Goal: Transaction & Acquisition: Obtain resource

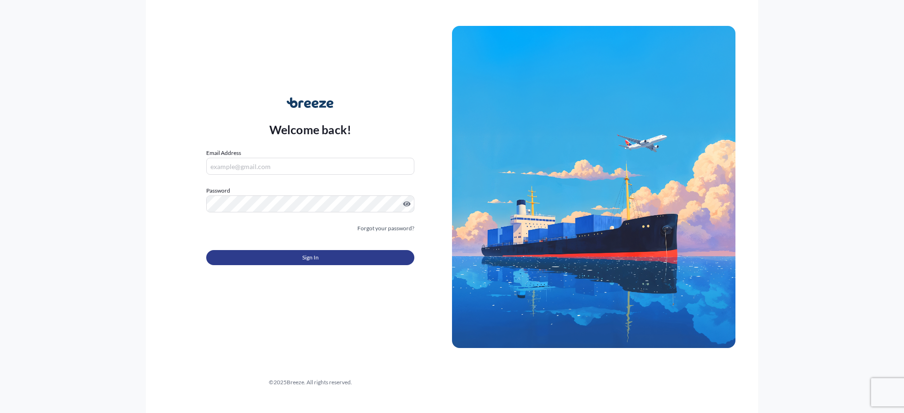
type input "[PERSON_NAME][EMAIL_ADDRESS][DOMAIN_NAME]"
click at [291, 257] on button "Sign In" at bounding box center [310, 257] width 208 height 15
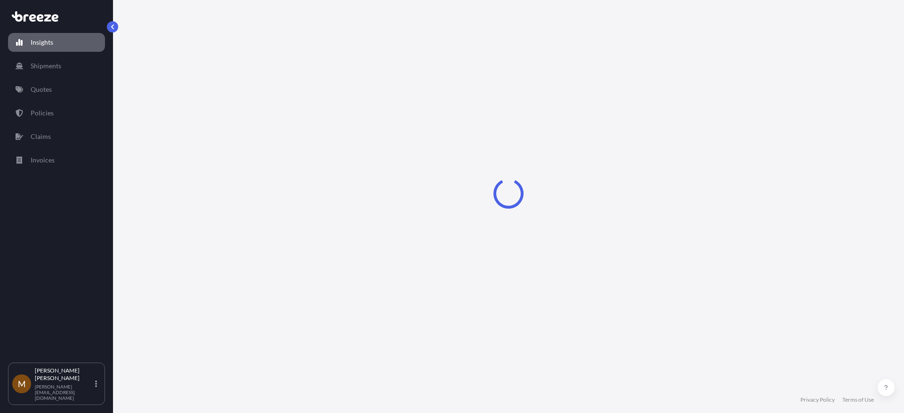
select select "2025"
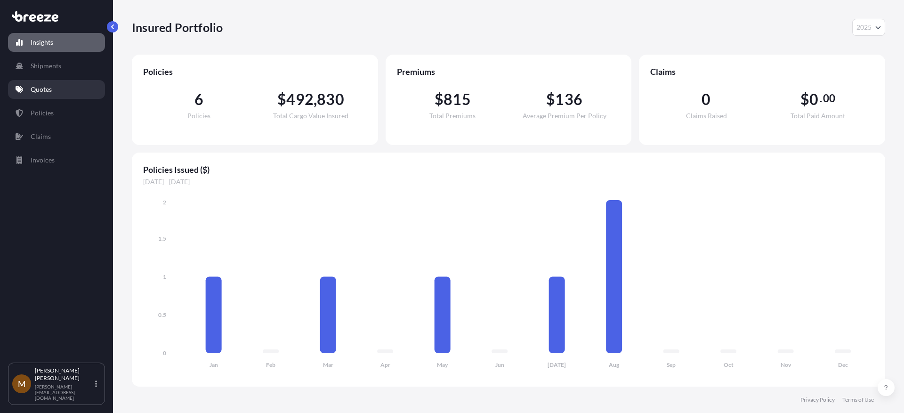
click at [44, 91] on p "Quotes" at bounding box center [41, 89] width 21 height 9
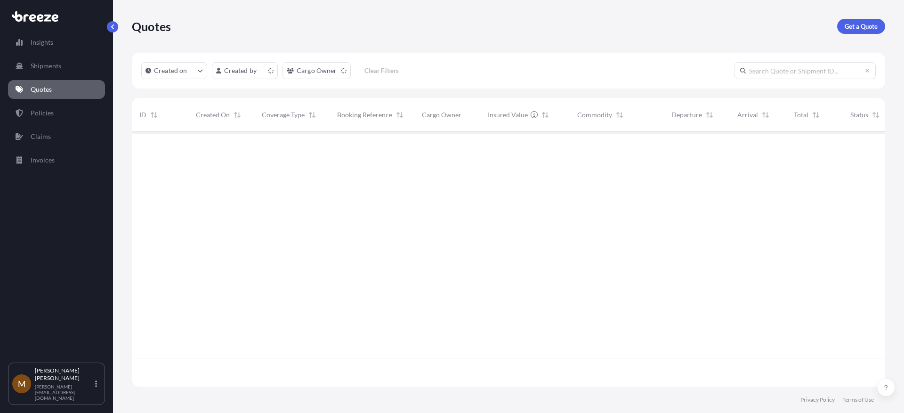
scroll to position [253, 747]
click at [863, 24] on p "Get a Quote" at bounding box center [861, 26] width 33 height 9
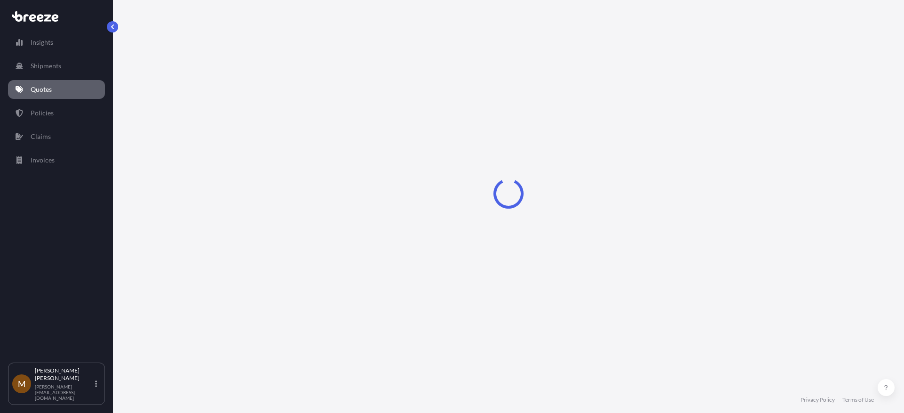
select select "Sea"
select select "1"
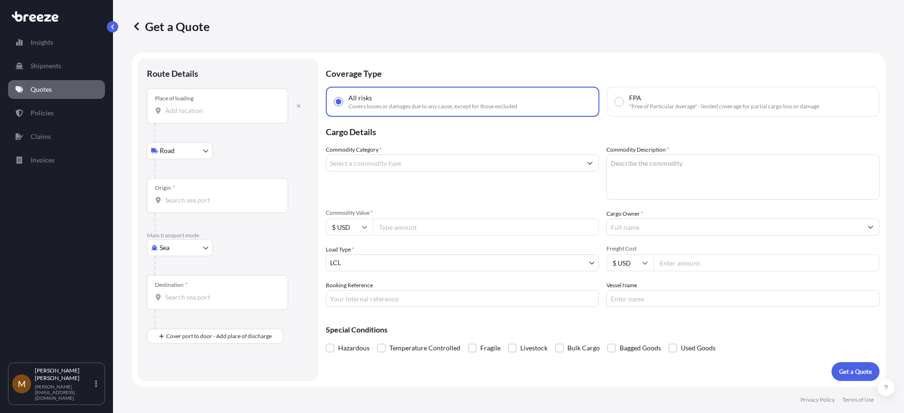
click at [196, 115] on input "Place of loading" at bounding box center [220, 110] width 111 height 9
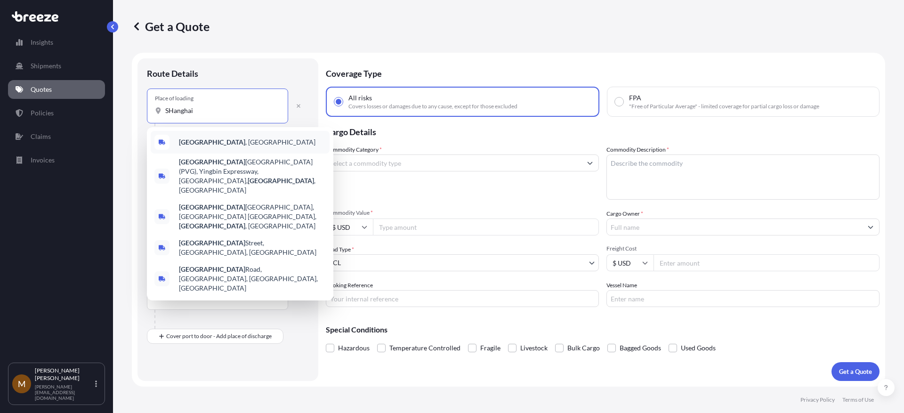
type input "SHanghai"
click at [262, 58] on div "Route Details Place of loading [GEOGRAPHIC_DATA] Rail Origin * Main transport m…" at bounding box center [228, 219] width 181 height 323
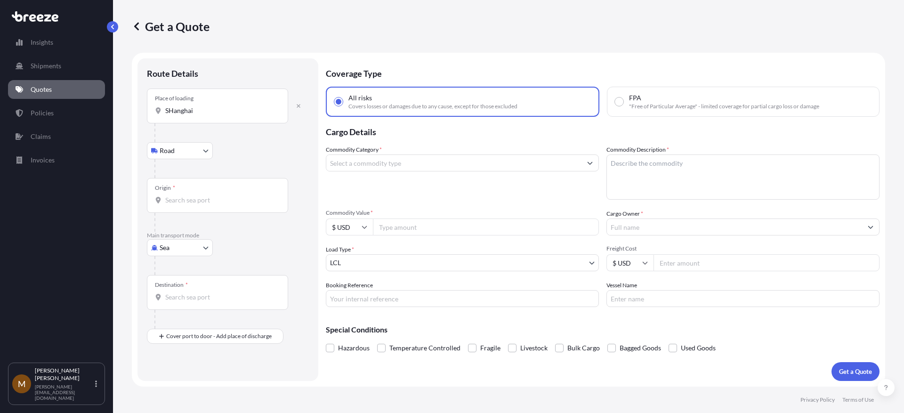
click at [181, 196] on input "Origin *" at bounding box center [220, 199] width 111 height 9
type input "CNSGH - [GEOGRAPHIC_DATA], [GEOGRAPHIC_DATA]"
click at [201, 291] on div "Destination *" at bounding box center [217, 296] width 141 height 35
click at [201, 296] on input "Destination *" at bounding box center [220, 300] width 111 height 9
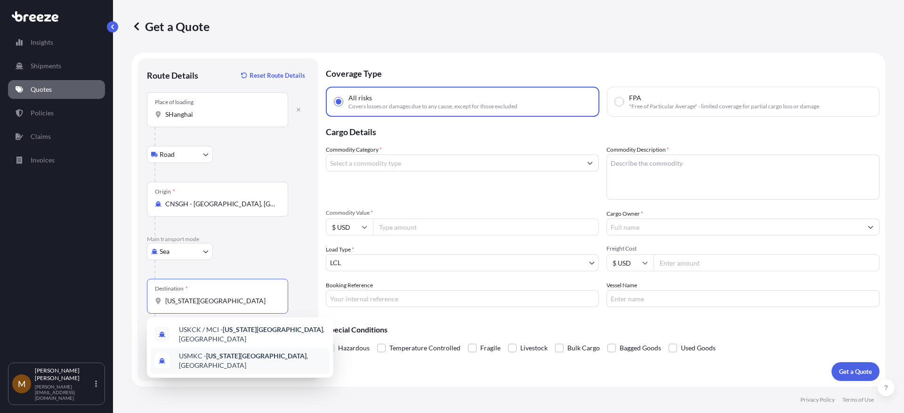
click at [204, 349] on div "USMKC - [US_STATE][GEOGRAPHIC_DATA] , [GEOGRAPHIC_DATA]" at bounding box center [240, 361] width 179 height 26
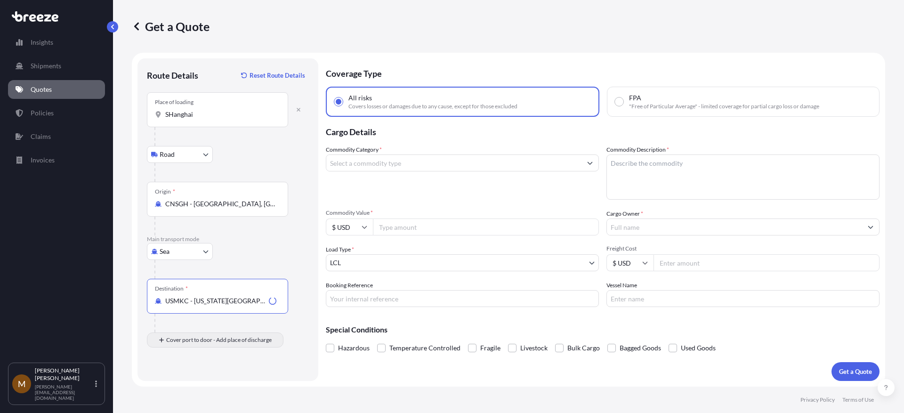
type input "USMKC - [US_STATE][GEOGRAPHIC_DATA], [GEOGRAPHIC_DATA]"
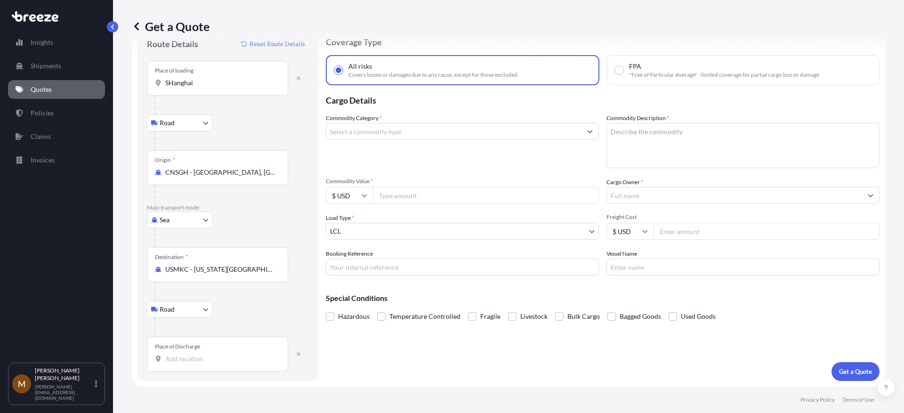
click at [190, 344] on div "Place of Discharge" at bounding box center [177, 347] width 45 height 8
click at [190, 354] on input "Place of Discharge" at bounding box center [220, 358] width 111 height 9
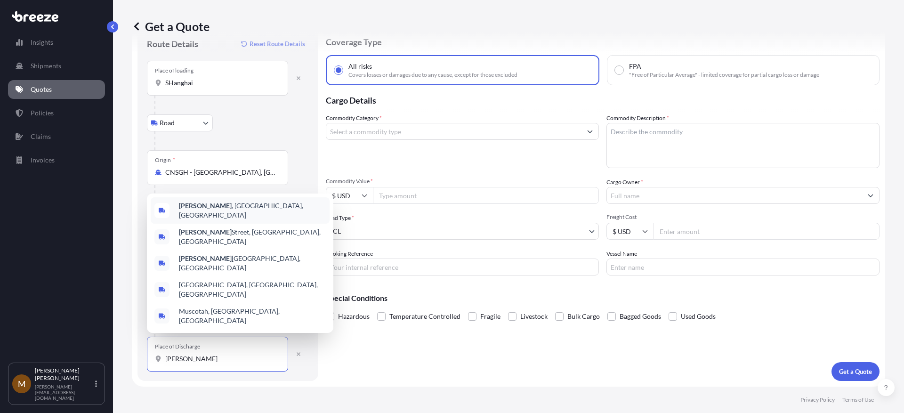
click at [218, 224] on div "Atchison , [GEOGRAPHIC_DATA], [GEOGRAPHIC_DATA]" at bounding box center [240, 210] width 179 height 26
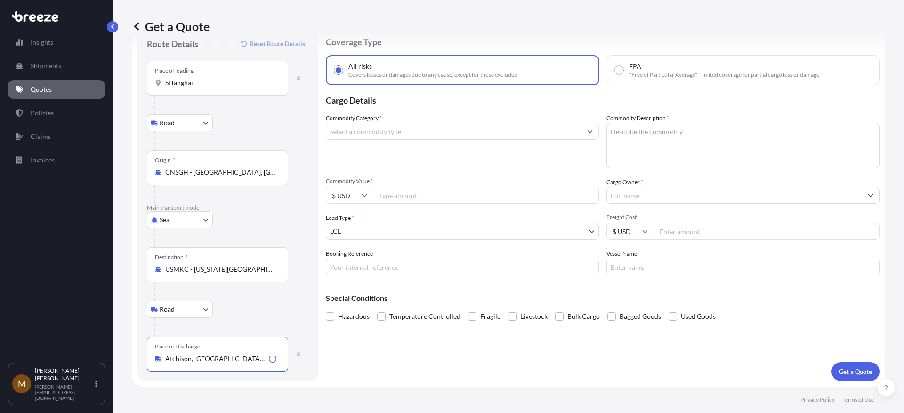
type input "Atchison, [GEOGRAPHIC_DATA], [GEOGRAPHIC_DATA]"
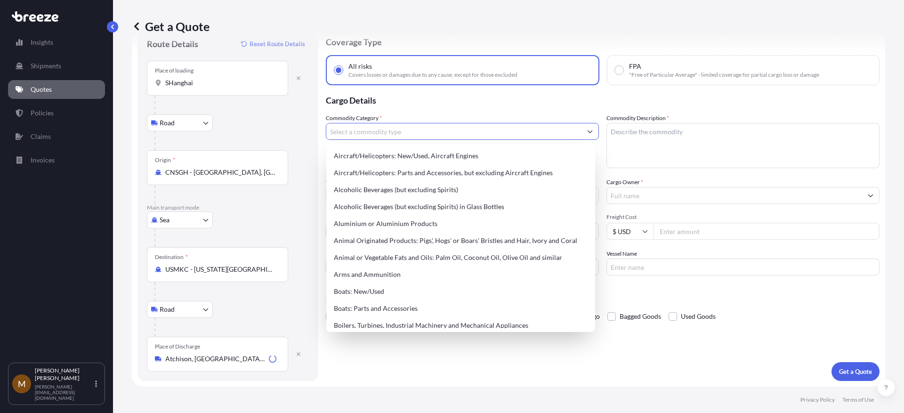
click at [379, 133] on input "Commodity Category *" at bounding box center [453, 131] width 255 height 17
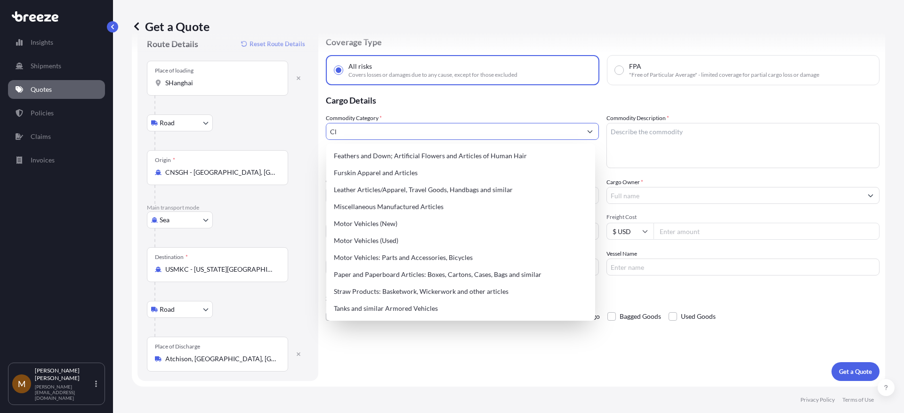
type input "C"
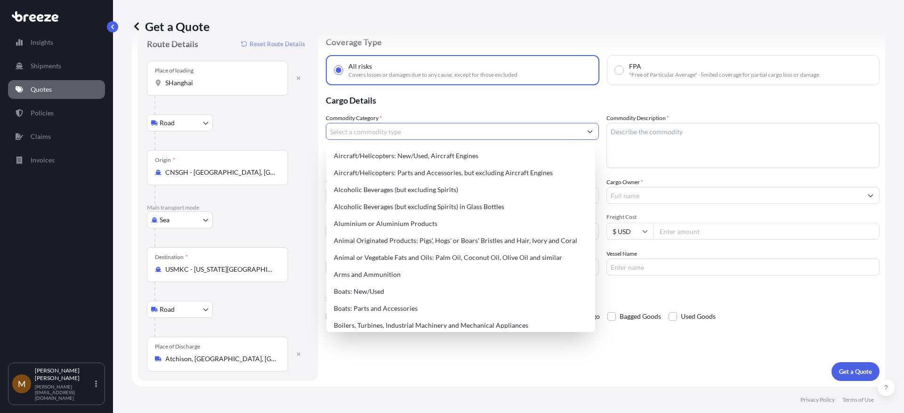
type input "o"
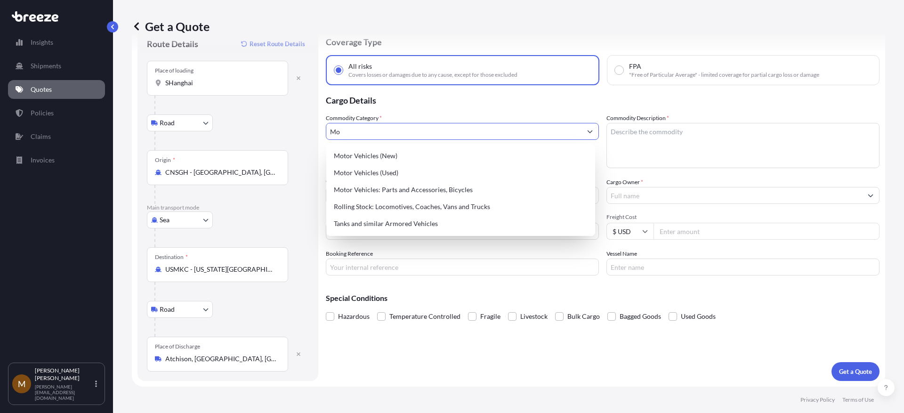
type input "M"
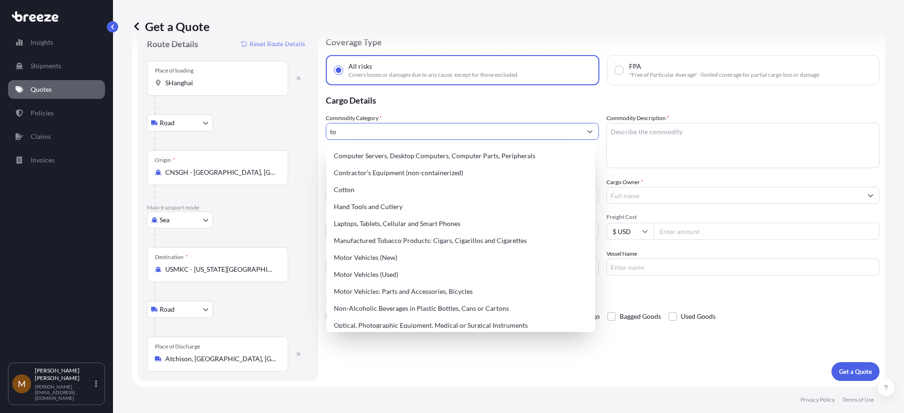
type input "t"
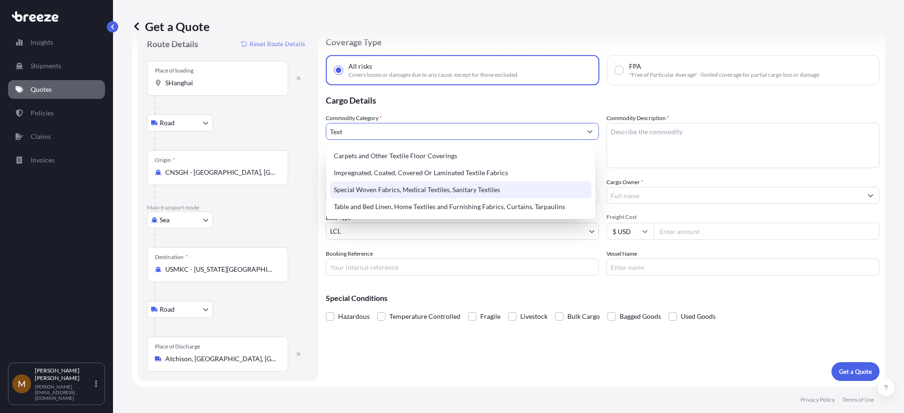
click at [402, 182] on div "Special Woven Fabrics, Medical Textiles, Sanitary Textiles" at bounding box center [460, 189] width 261 height 17
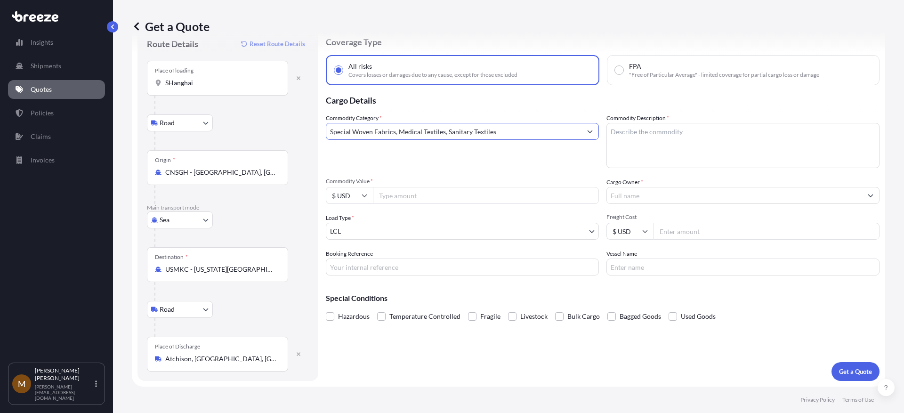
type input "Special Woven Fabrics, Medical Textiles, Sanitary Textiles"
click at [409, 208] on div "Commodity Category * Special Woven Fabrics, Medical Textiles, Sanitary Textiles…" at bounding box center [603, 195] width 554 height 162
click at [402, 198] on input "Commodity Value *" at bounding box center [486, 195] width 226 height 17
type input "70000"
click at [637, 148] on textarea "Commodity Description *" at bounding box center [743, 145] width 273 height 45
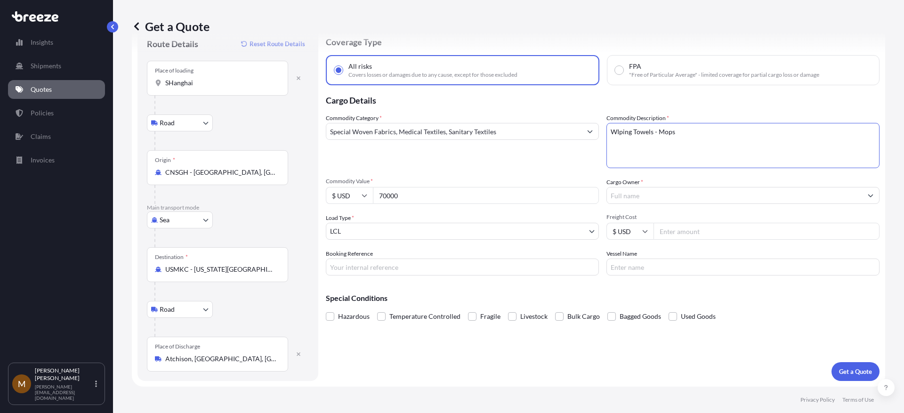
type textarea "WIping Towels - Mops"
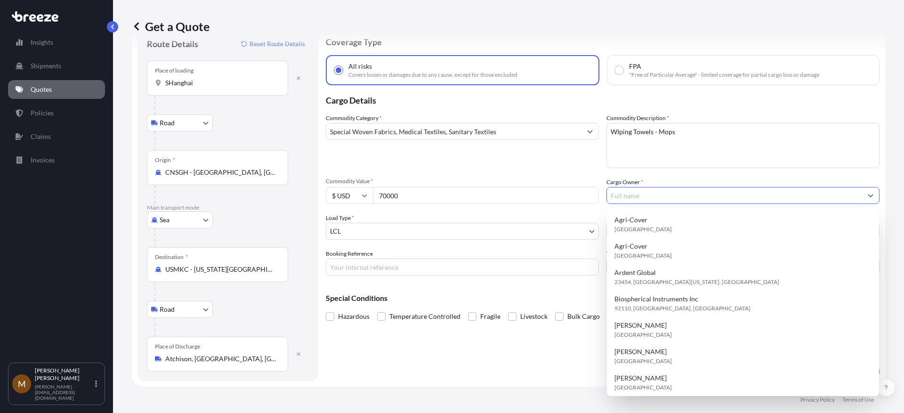
click at [699, 203] on input "Cargo Owner *" at bounding box center [734, 195] width 255 height 17
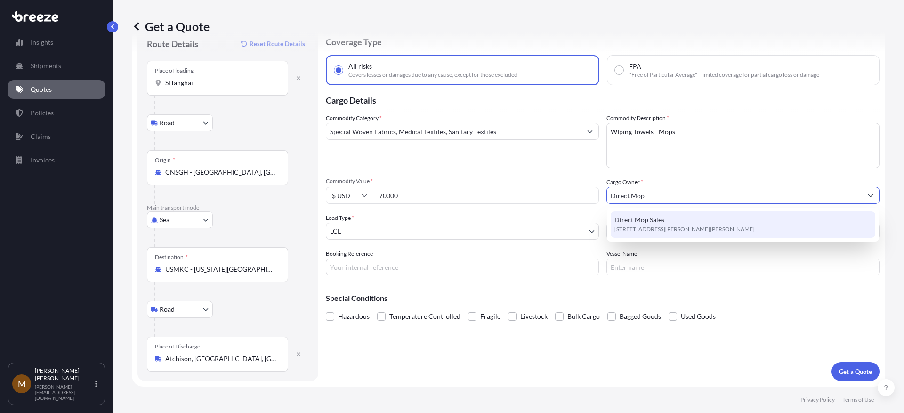
click at [694, 228] on span "[STREET_ADDRESS][PERSON_NAME][PERSON_NAME]" at bounding box center [685, 229] width 140 height 9
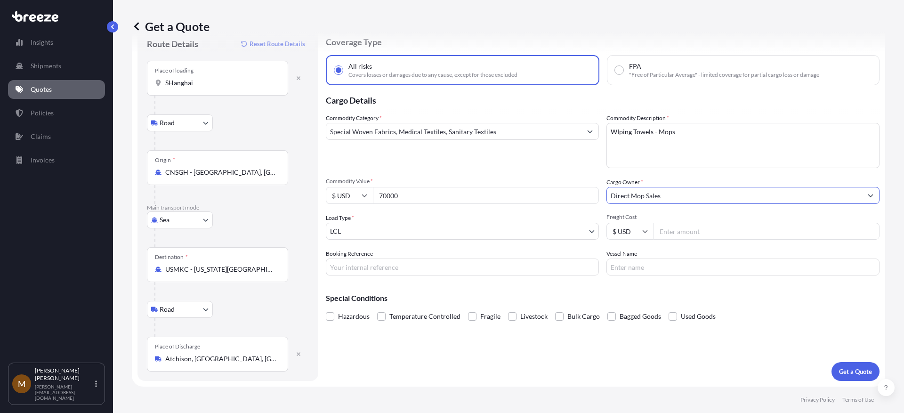
type input "Direct Mop Sales"
click at [543, 245] on div "Commodity Category * Special Woven Fabrics, Medical Textiles, Sanitary Textiles…" at bounding box center [603, 195] width 554 height 162
click at [528, 235] on body "1 option available. 0 options available. 1 option available. Direct Mop Sales D…" at bounding box center [452, 242] width 904 height 484
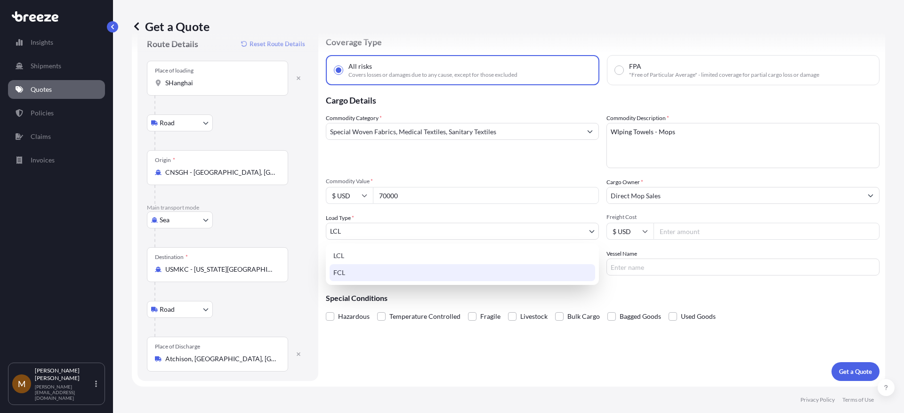
click at [455, 271] on div "FCL" at bounding box center [463, 272] width 266 height 17
select select "2"
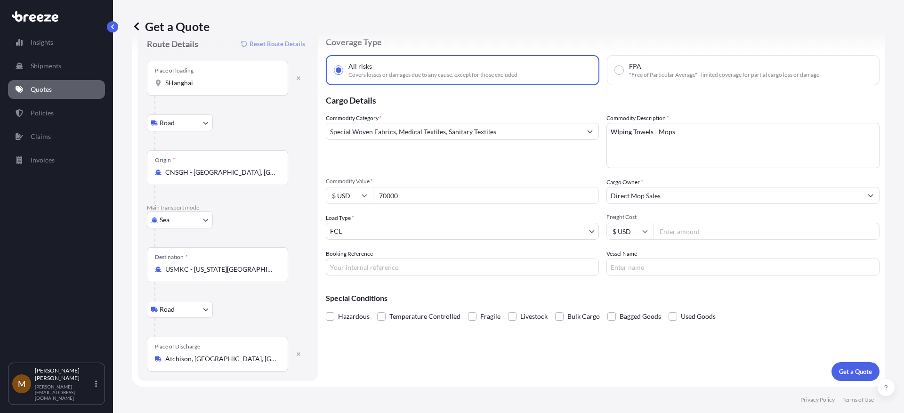
click at [715, 234] on input "Freight Cost" at bounding box center [767, 231] width 226 height 17
type input "5415"
click at [677, 265] on input "Vessel Name" at bounding box center [743, 267] width 273 height 17
click at [629, 267] on input "Vessel Name" at bounding box center [743, 267] width 273 height 17
type input "COSCO [GEOGRAPHIC_DATA]"
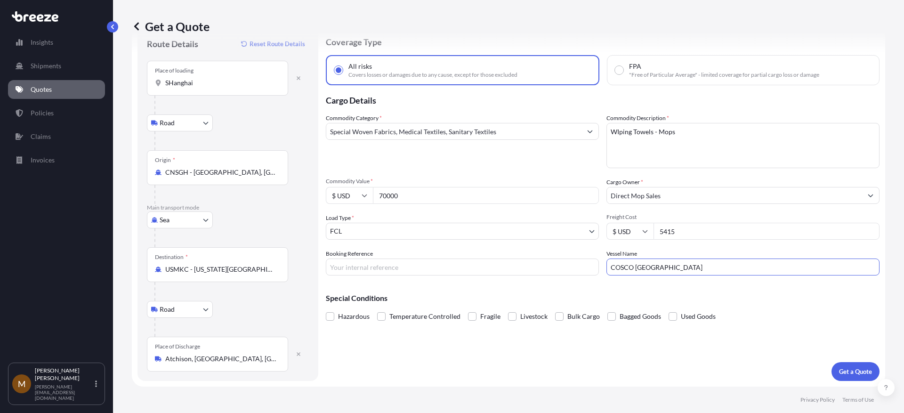
click at [423, 270] on input "Booking Reference" at bounding box center [462, 267] width 273 height 17
click at [858, 377] on button "Get a Quote" at bounding box center [856, 371] width 48 height 19
click at [156, 92] on div "Place of loading [GEOGRAPHIC_DATA]" at bounding box center [217, 78] width 141 height 35
click at [165, 88] on input "SHanghai" at bounding box center [220, 82] width 111 height 9
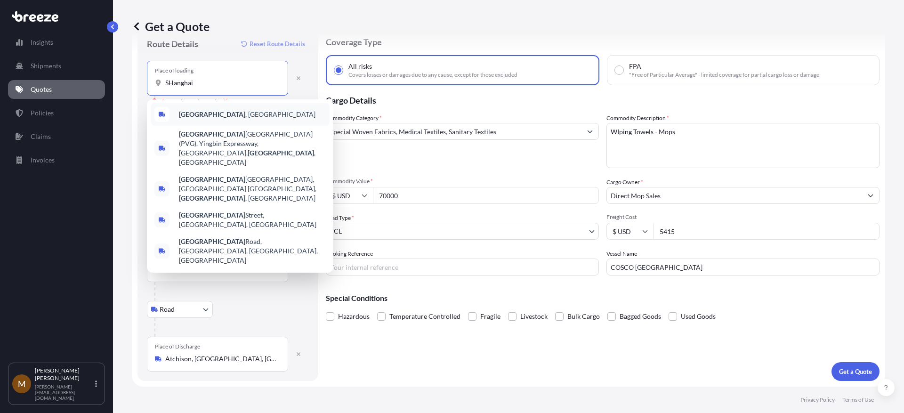
click at [207, 116] on span "[GEOGRAPHIC_DATA] , [GEOGRAPHIC_DATA]" at bounding box center [247, 114] width 137 height 9
type input "[GEOGRAPHIC_DATA], [GEOGRAPHIC_DATA]"
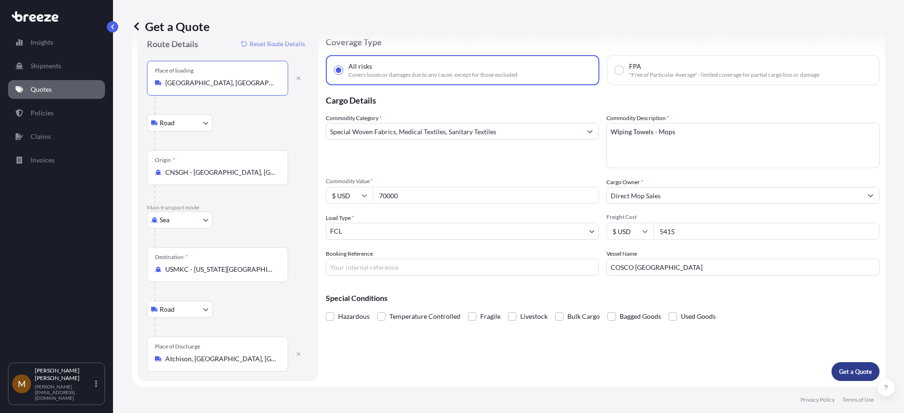
click at [841, 366] on button "Get a Quote" at bounding box center [856, 371] width 48 height 19
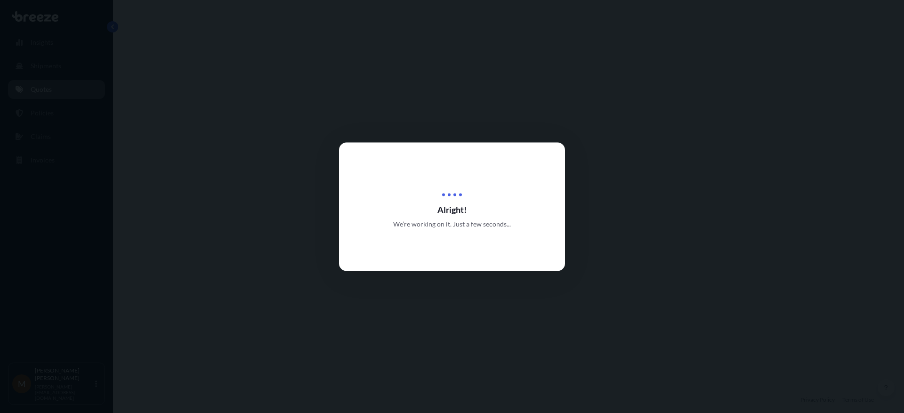
select select "Road"
select select "Sea"
select select "Road"
select select "2"
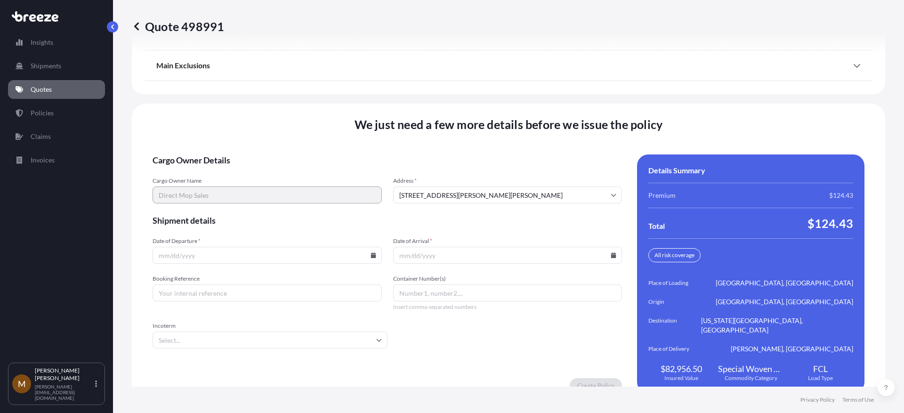
scroll to position [1319, 0]
click at [257, 247] on input "Date of Departure *" at bounding box center [267, 254] width 229 height 17
type input "[DATE]"
click at [407, 284] on input "Container Number(s)" at bounding box center [507, 292] width 229 height 17
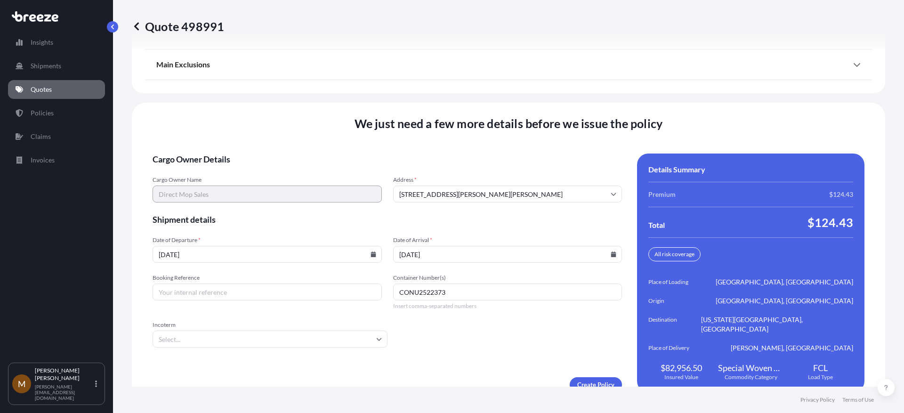
type input "CONU2522373"
click at [385, 331] on input "Incoterm" at bounding box center [270, 339] width 235 height 17
click at [265, 297] on li "FOB" at bounding box center [270, 298] width 228 height 18
click at [206, 284] on input "Booking Reference" at bounding box center [267, 292] width 229 height 17
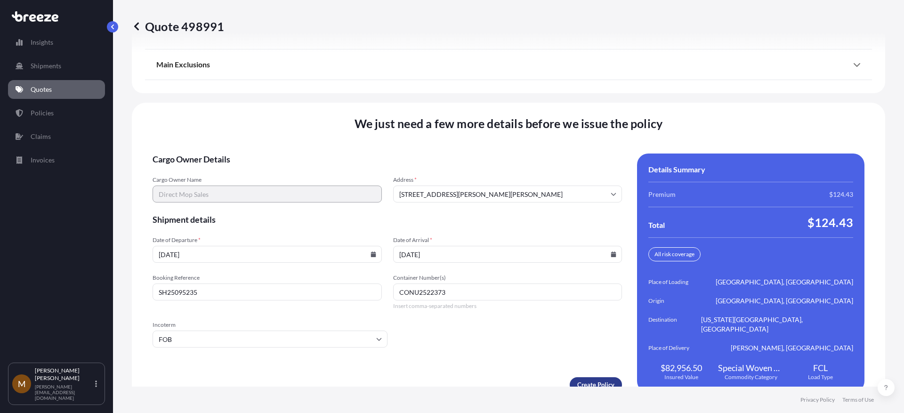
type input "SH25095235"
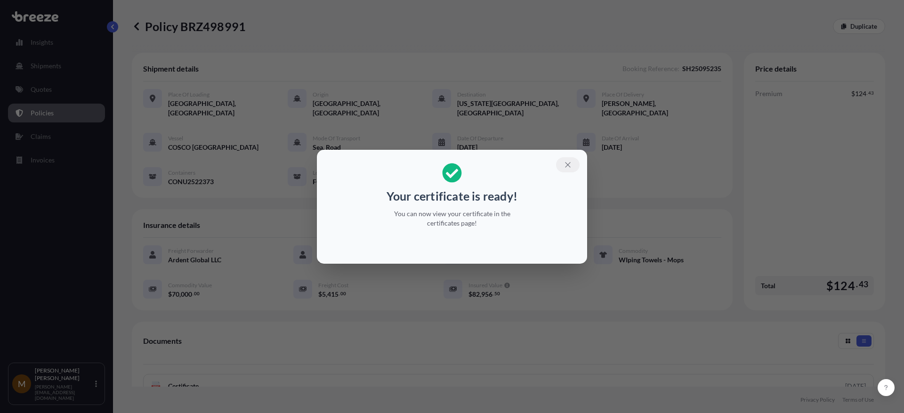
click at [570, 167] on icon "button" at bounding box center [568, 165] width 8 height 8
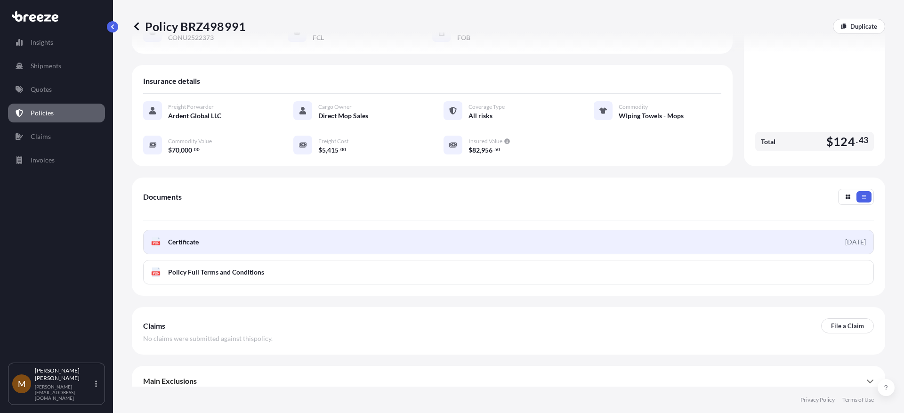
click at [269, 233] on link "PDF Certificate [DATE]" at bounding box center [508, 242] width 731 height 24
